Goal: Find specific page/section: Find specific page/section

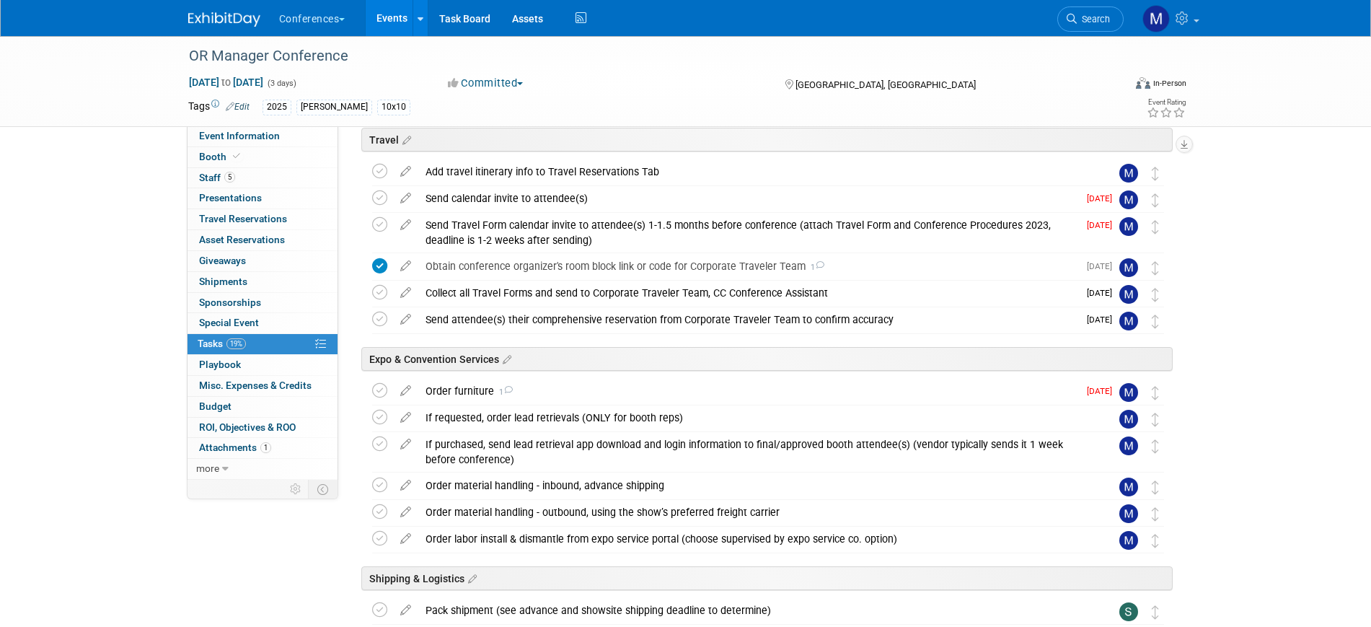
drag, startPoint x: 222, startPoint y: 344, endPoint x: 302, endPoint y: 340, distance: 79.4
click at [222, 344] on span "Tasks 19%" at bounding box center [222, 344] width 48 height 12
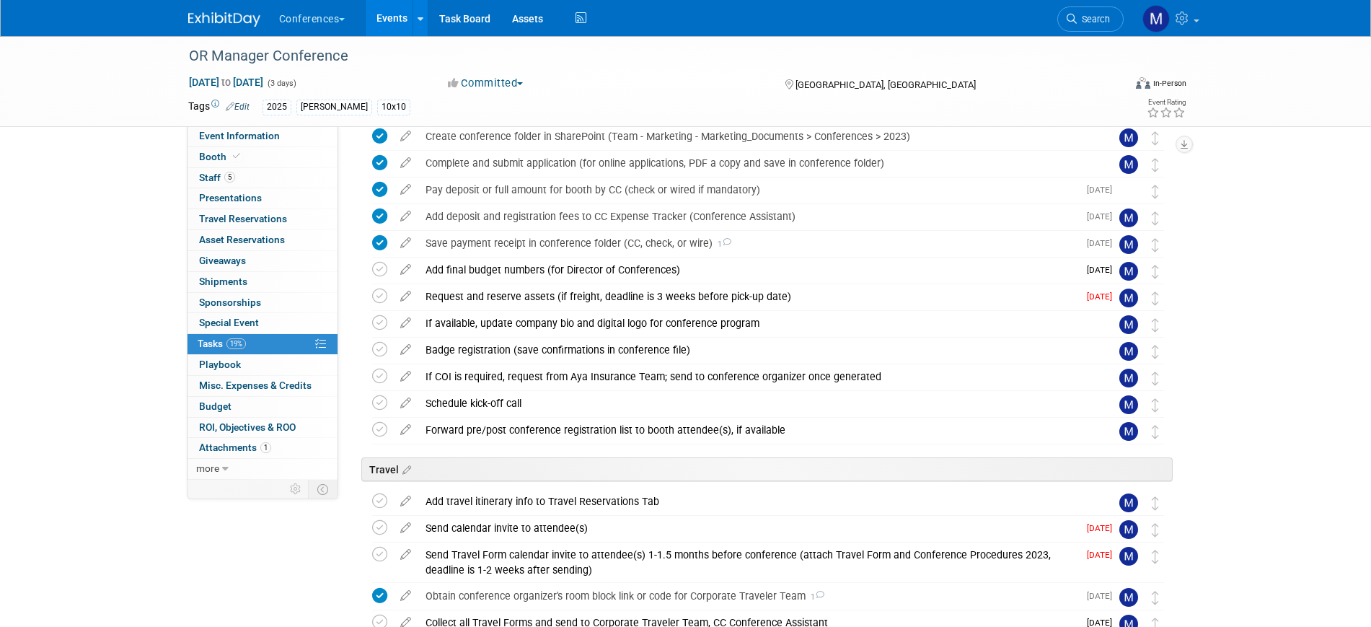
scroll to position [90, 0]
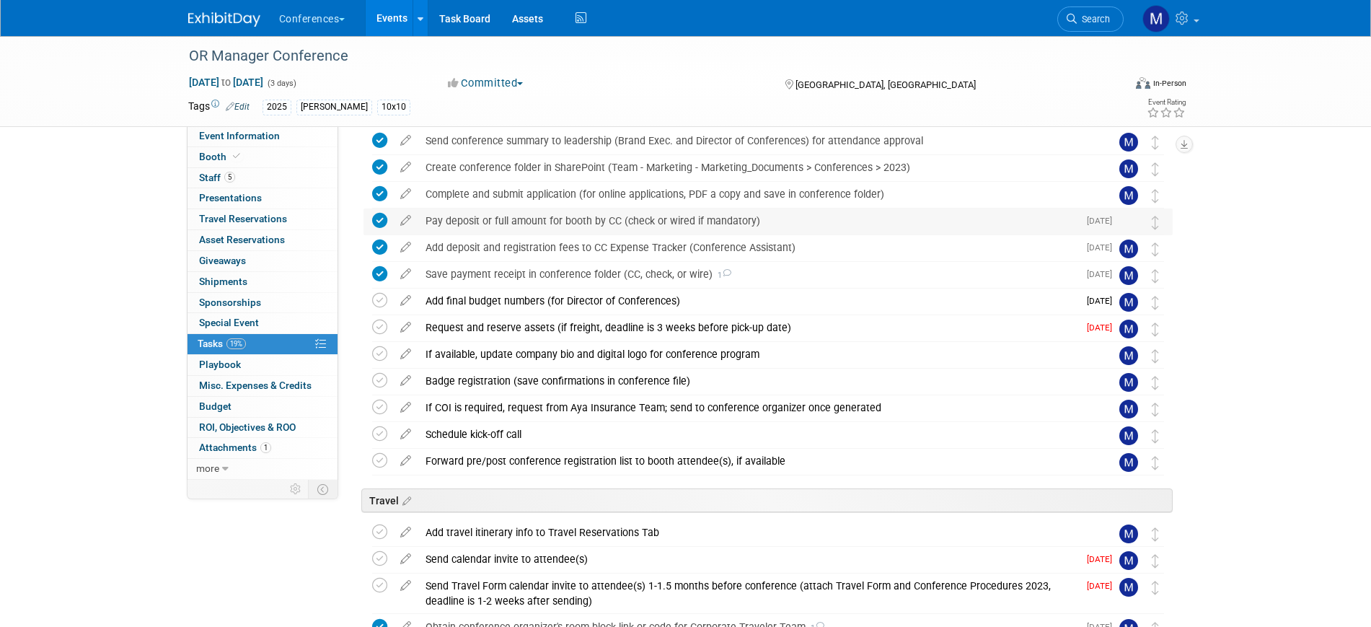
click at [599, 216] on div "Pay deposit or full amount for booth by CC (check or wired if mandatory)" at bounding box center [748, 220] width 660 height 25
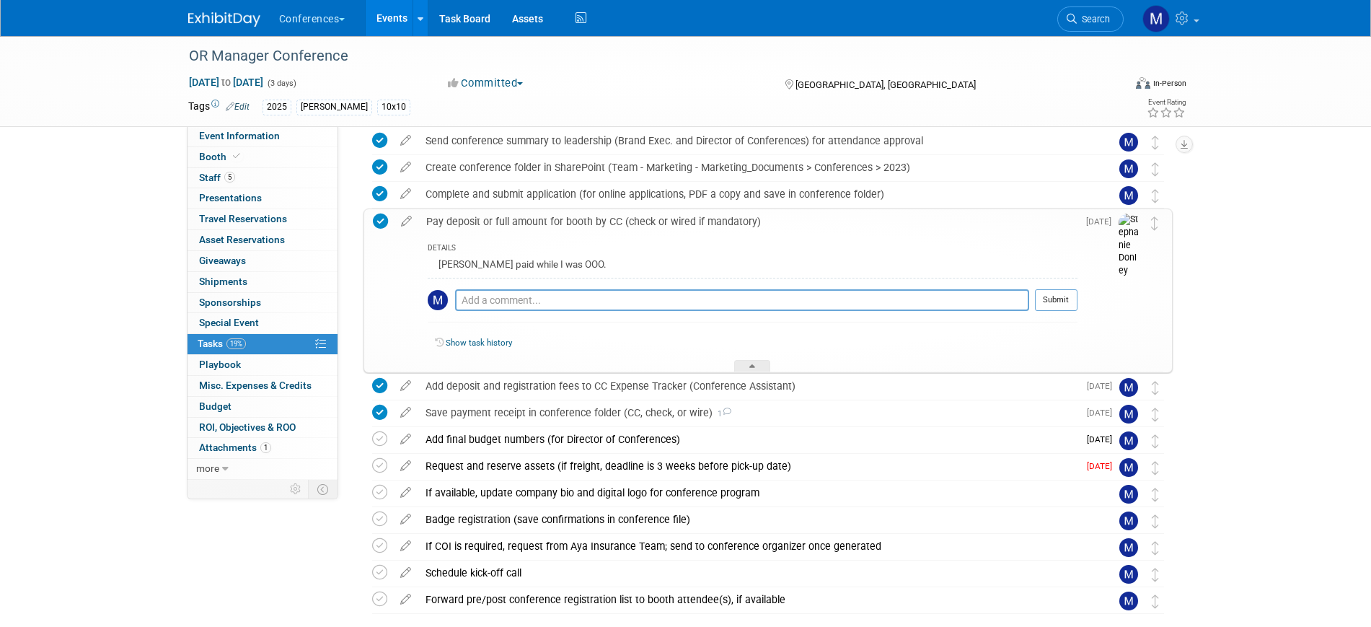
click at [599, 216] on div "Pay deposit or full amount for booth by CC (check or wired if mandatory)" at bounding box center [748, 221] width 659 height 25
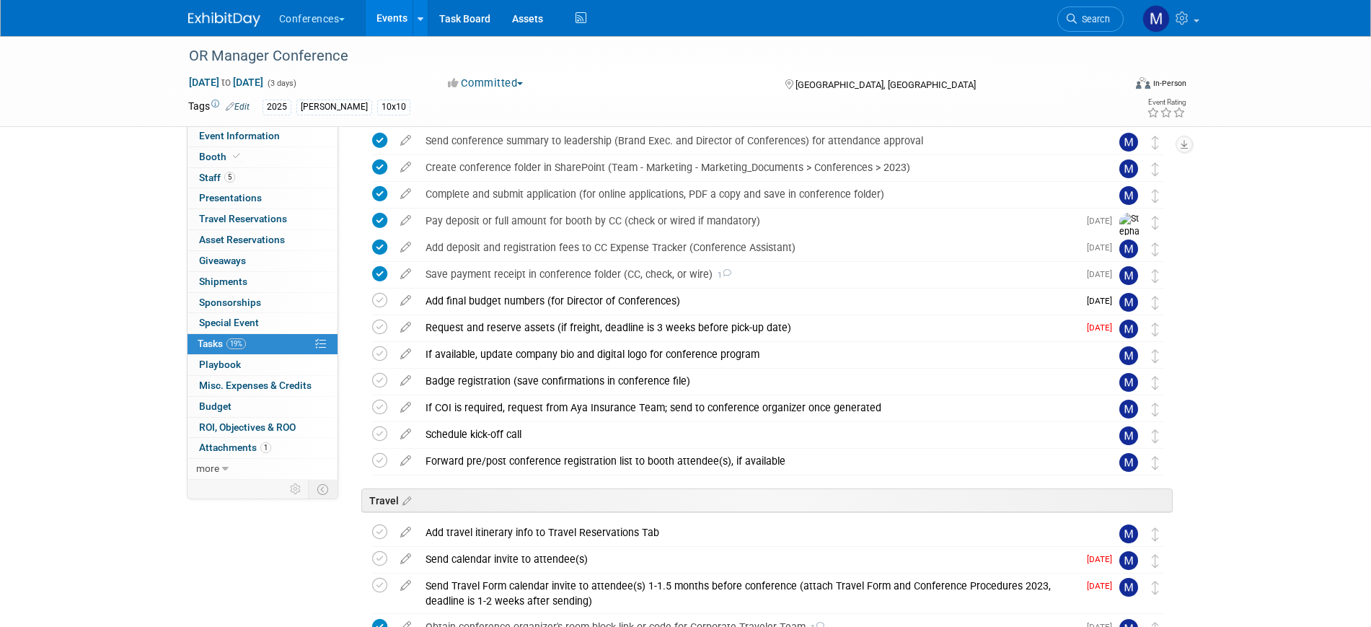
click at [1091, 22] on span "Search" at bounding box center [1093, 19] width 33 height 11
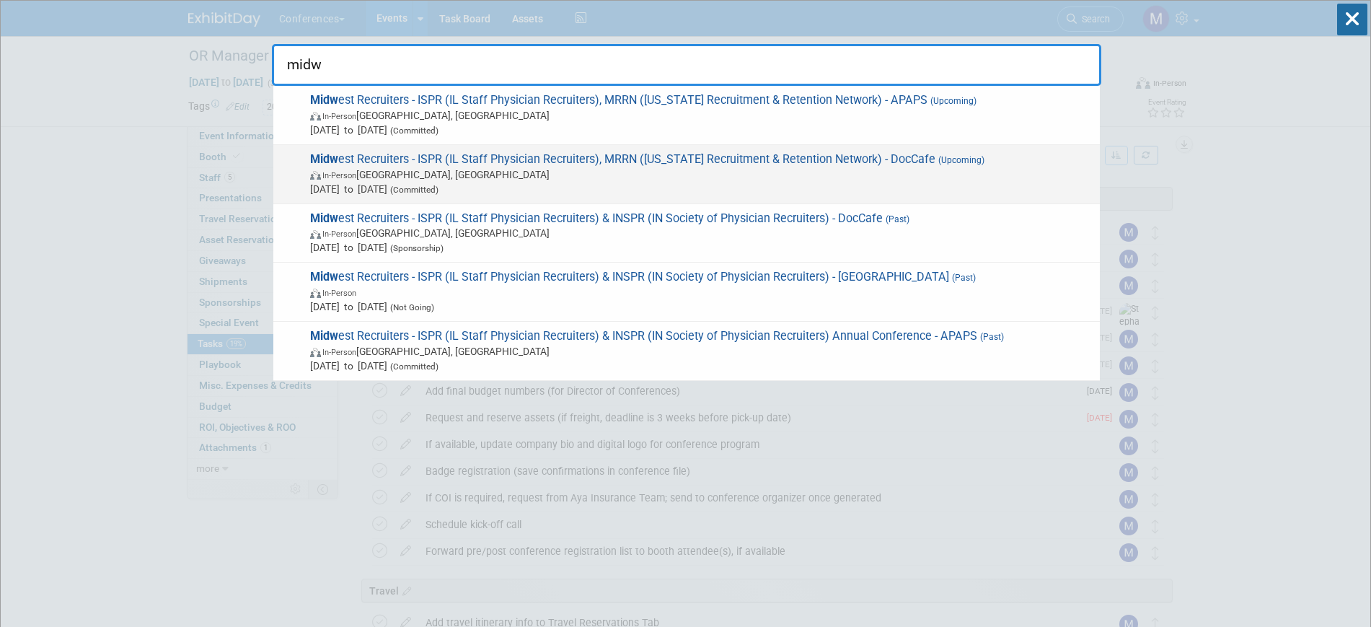
type input "midw"
click at [773, 174] on span "In-Person [GEOGRAPHIC_DATA], [GEOGRAPHIC_DATA]" at bounding box center [701, 174] width 783 height 14
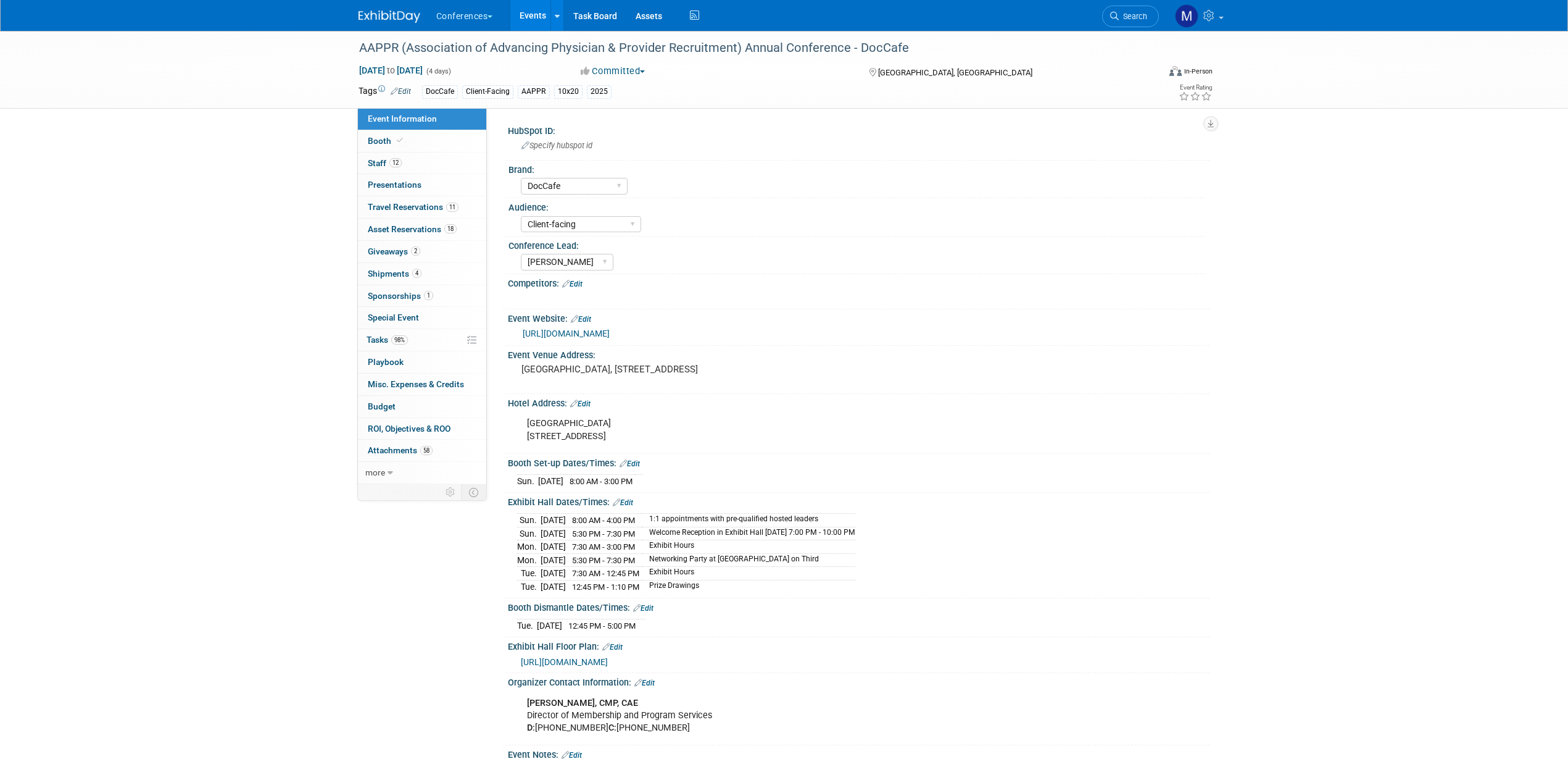
select select "DocCafe"
select select "Client-facing"
select select "[PERSON_NAME]"
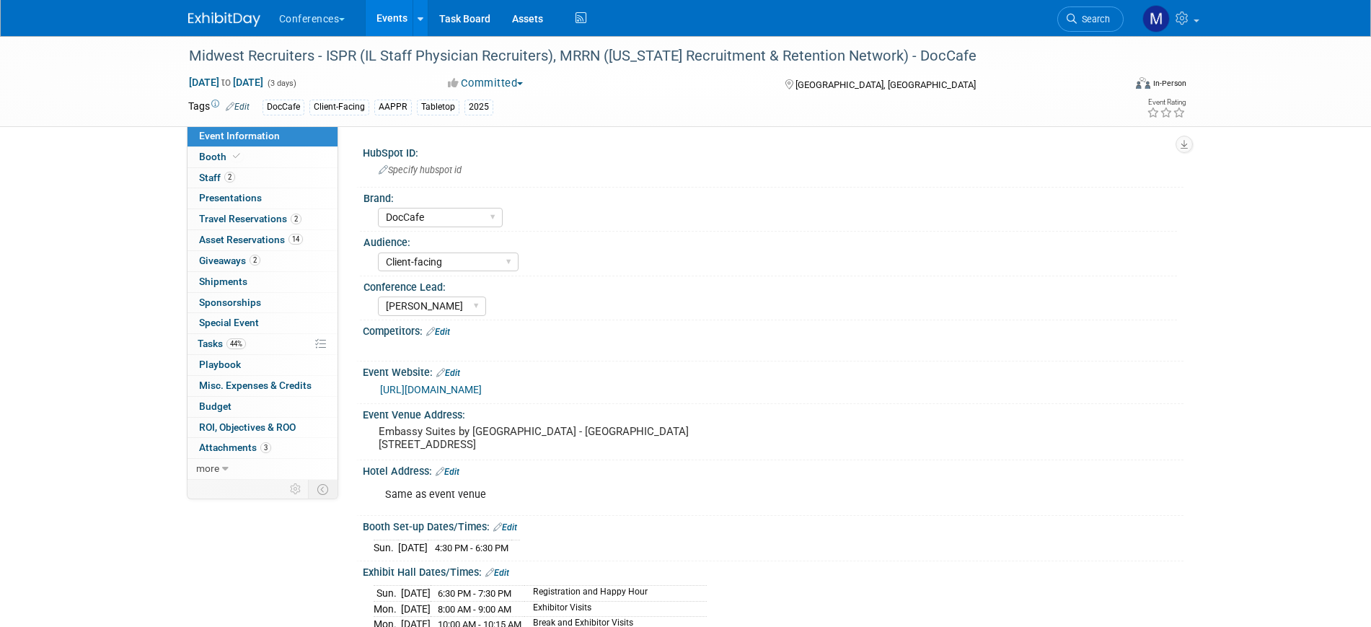
select select "DocCafe"
select select "Client-facing"
select select "[PERSON_NAME]"
